Goal: Obtain resource: Obtain resource

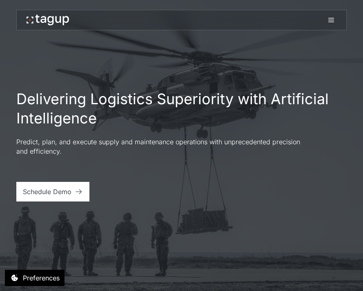
click at [237, 24] on icon at bounding box center [331, 20] width 10 height 10
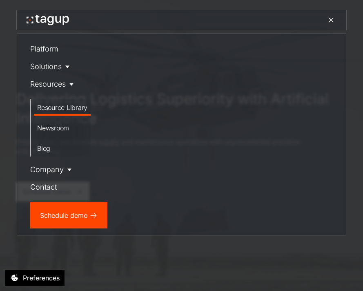
click at [54, 103] on div "Resource Library" at bounding box center [62, 107] width 50 height 10
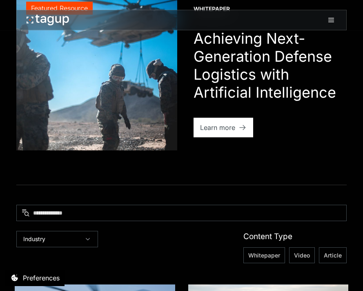
scroll to position [95, 0]
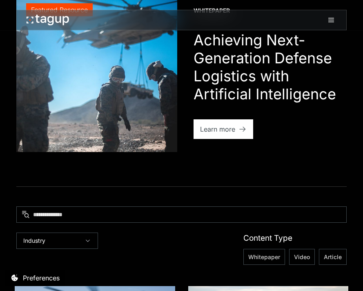
click at [129, 119] on img at bounding box center [96, 72] width 161 height 158
